Goal: Navigation & Orientation: Go to known website

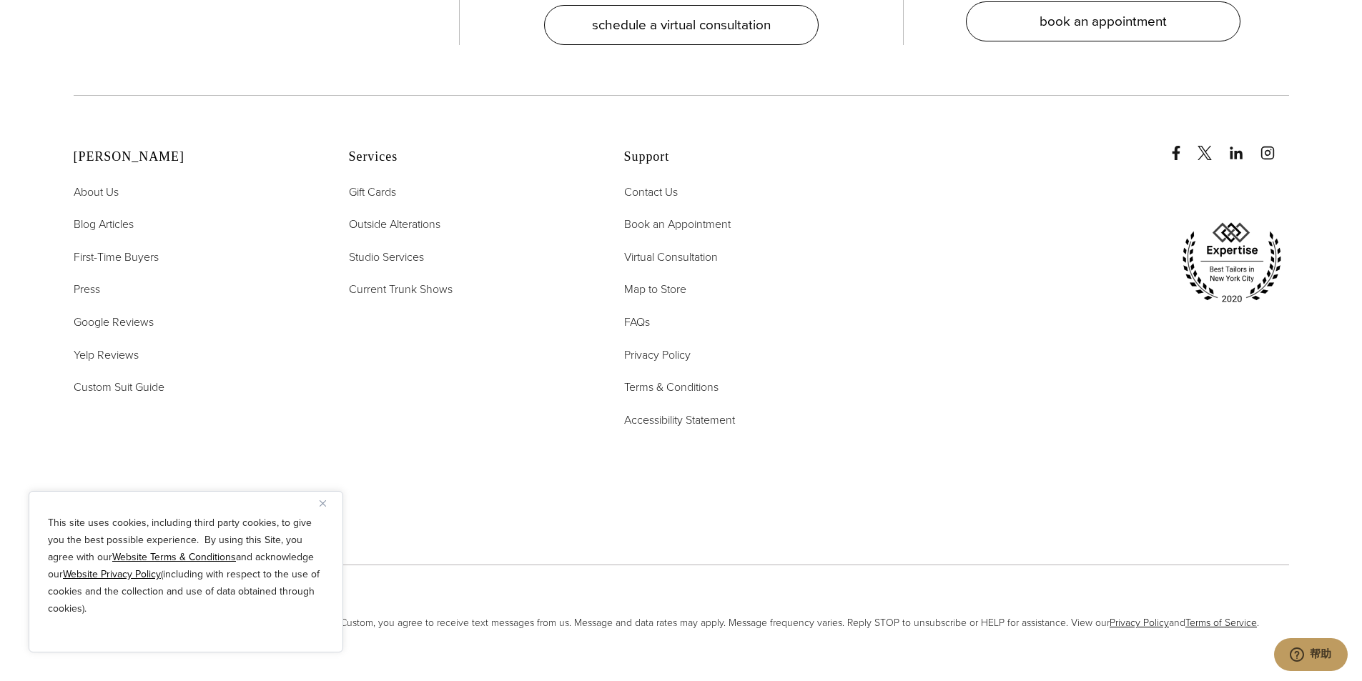
scroll to position [7543, 0]
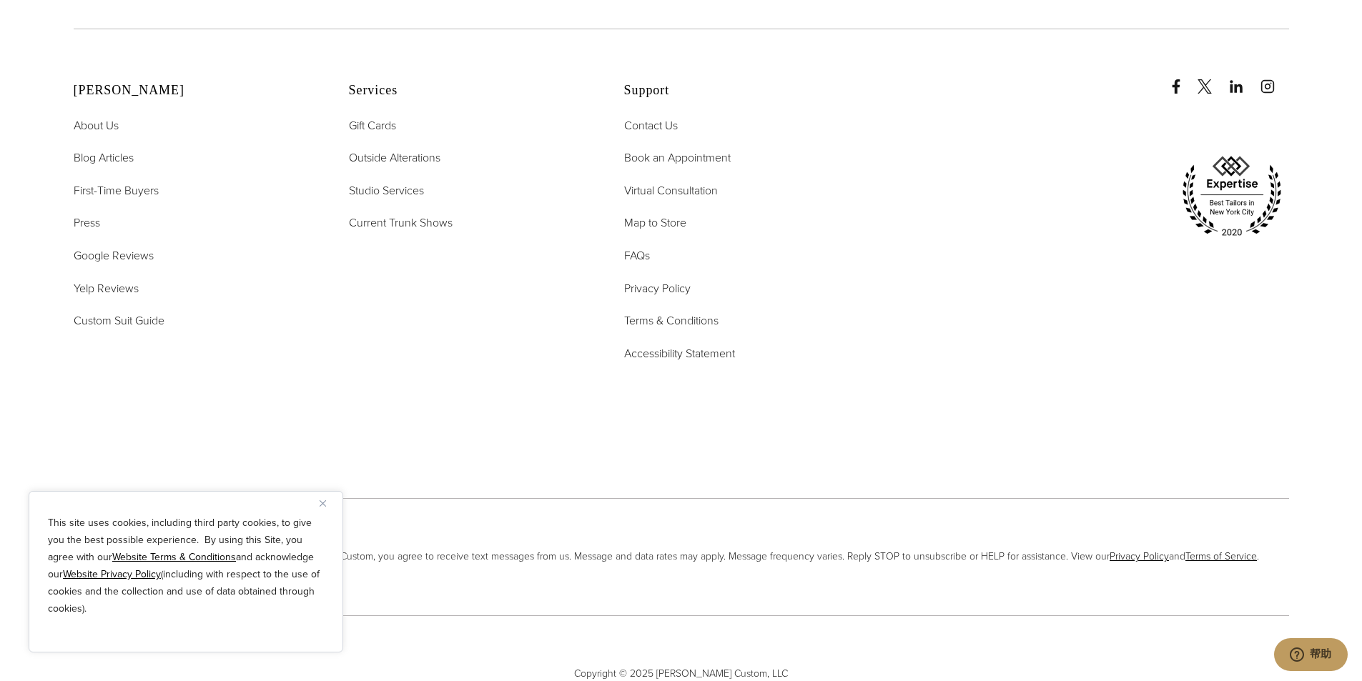
click at [328, 504] on button "Close" at bounding box center [328, 503] width 17 height 17
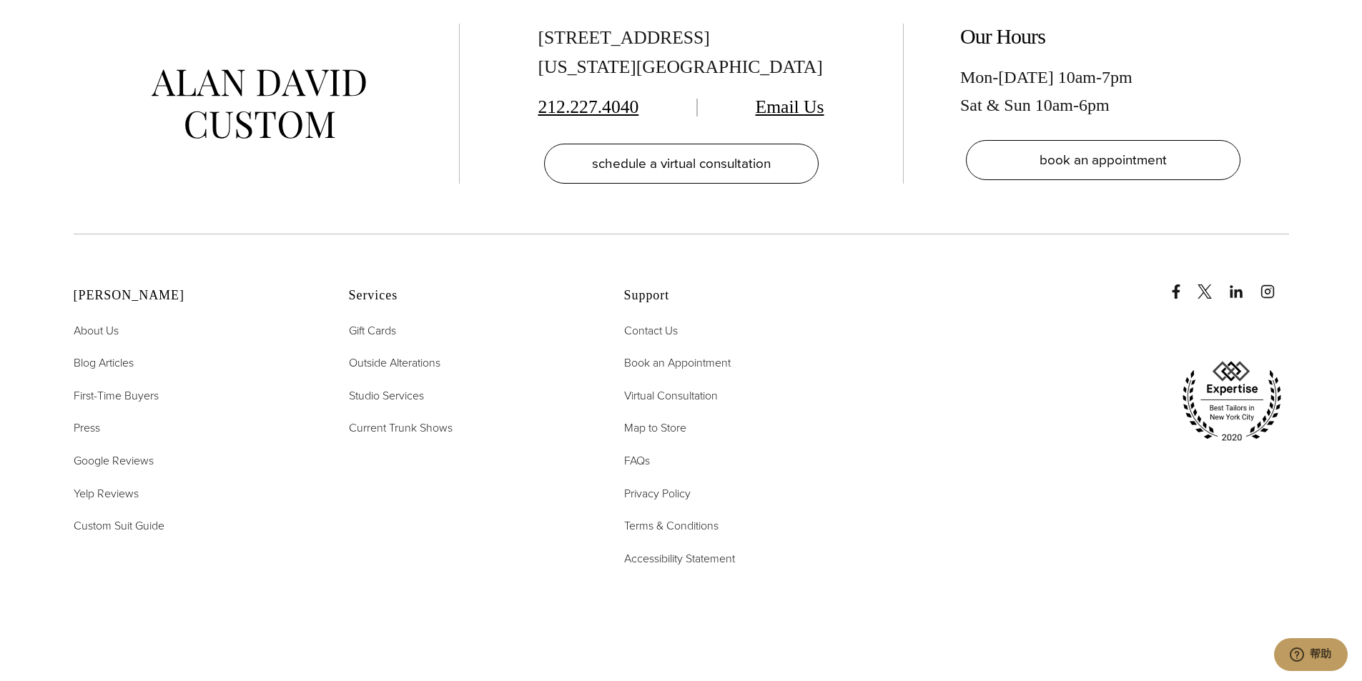
scroll to position [7257, 0]
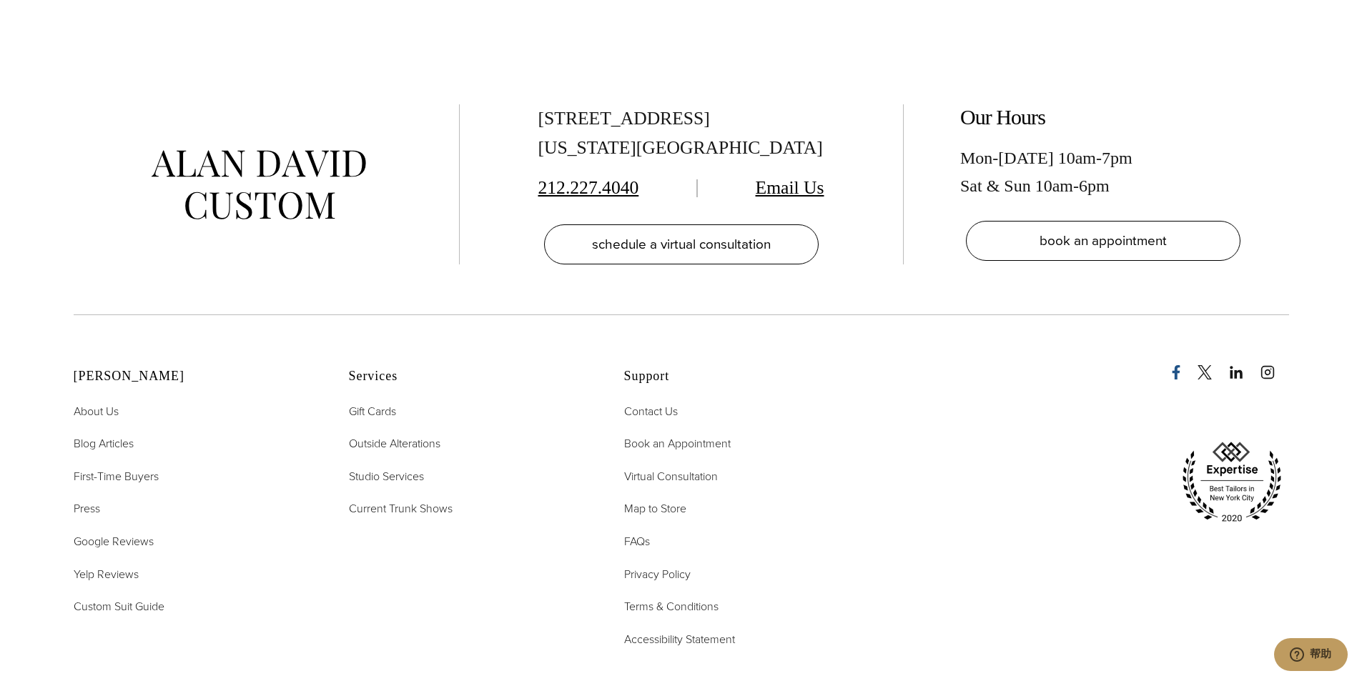
click at [1180, 365] on icon "Facebook" at bounding box center [1176, 372] width 14 height 14
click at [1169, 351] on div at bounding box center [1076, 365] width 425 height 29
click at [1169, 365] on icon "Facebook" at bounding box center [1176, 372] width 14 height 14
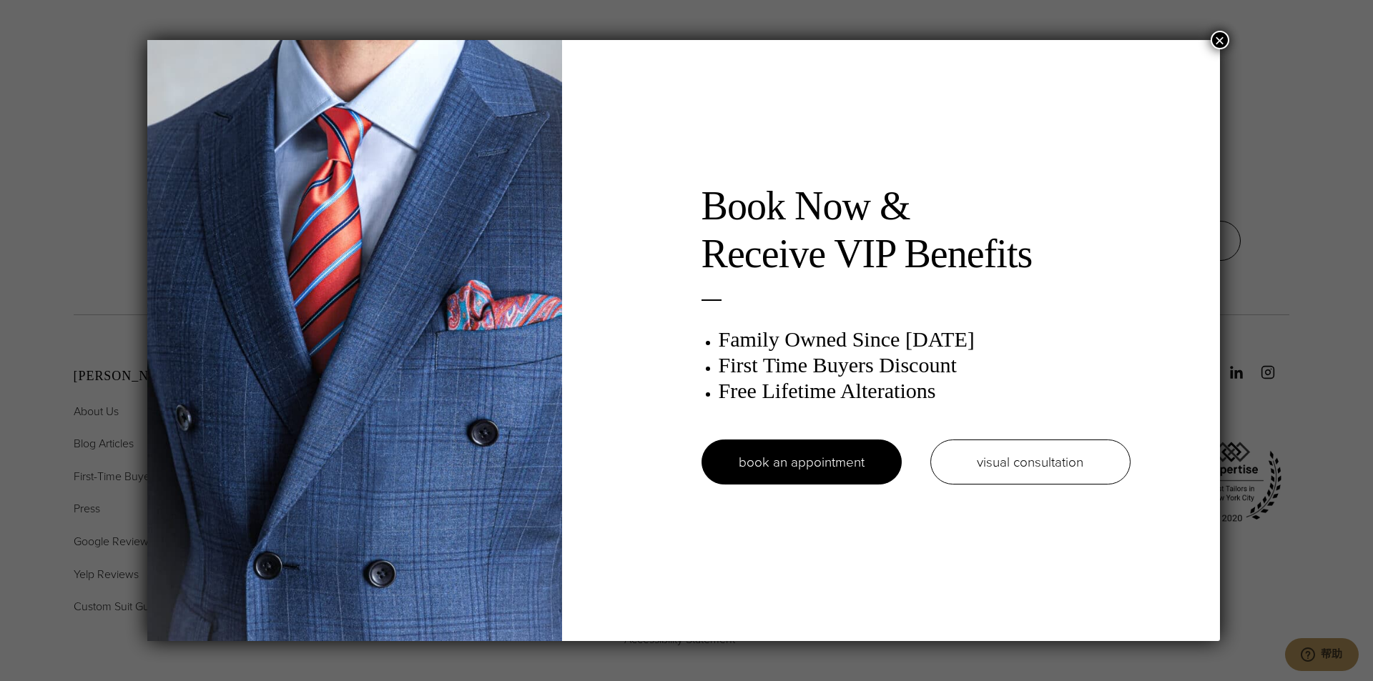
click at [1224, 37] on button "×" at bounding box center [1219, 40] width 19 height 19
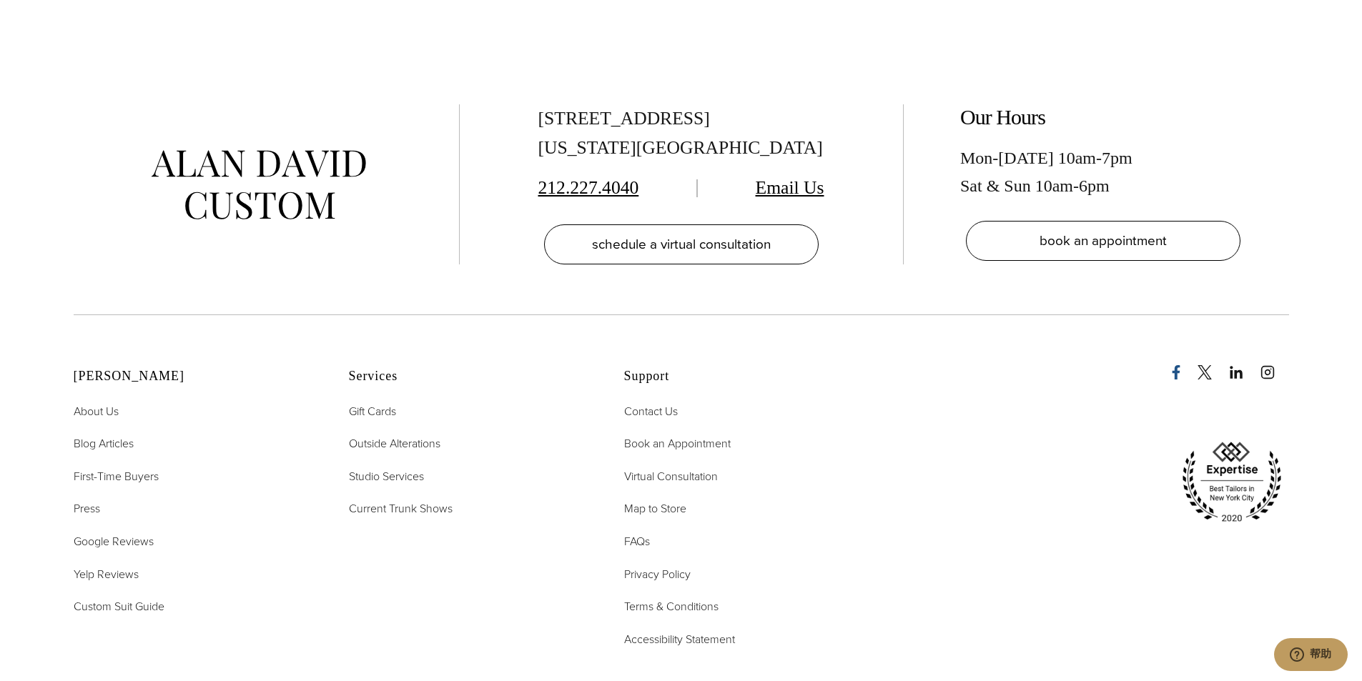
click at [1175, 365] on icon "Facebook" at bounding box center [1176, 372] width 8 height 14
